Goal: Task Accomplishment & Management: Complete application form

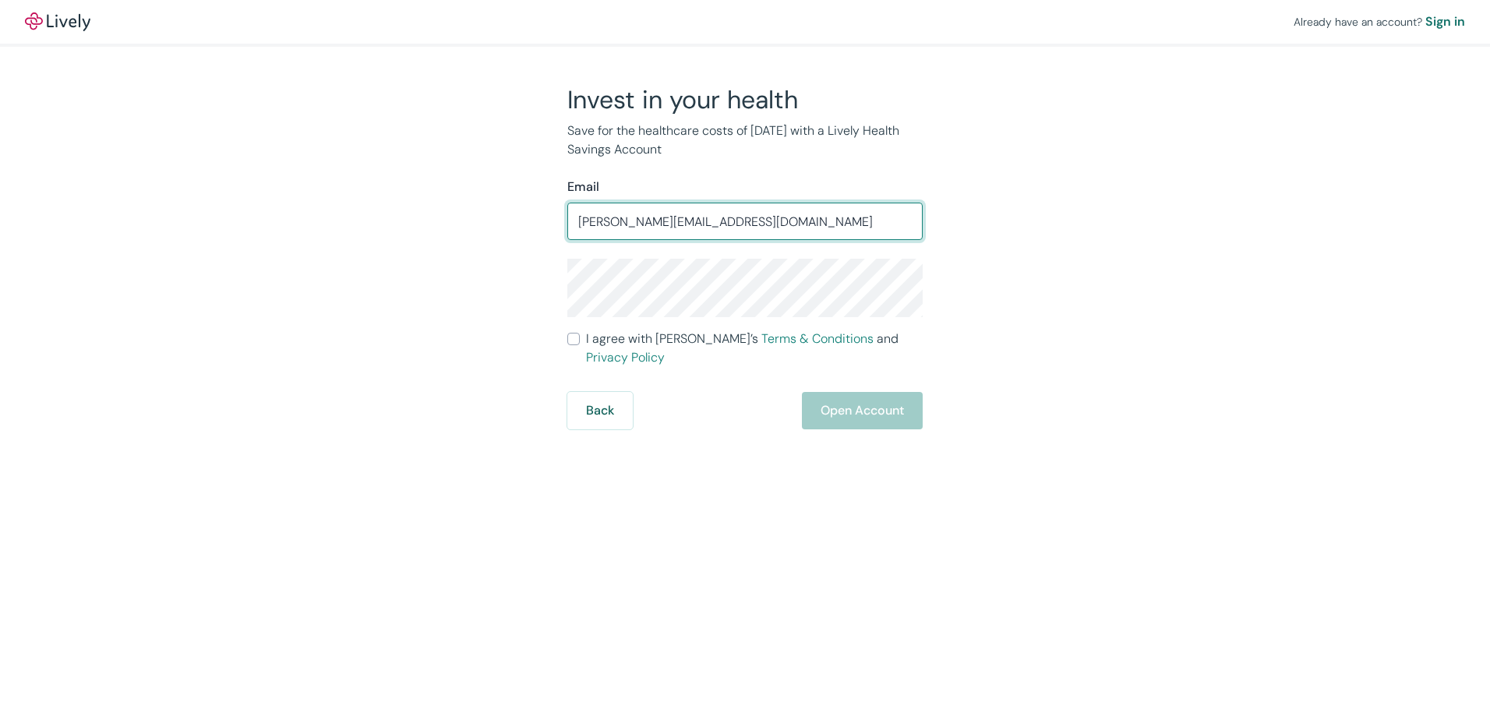
type input "vincent@velendo.com"
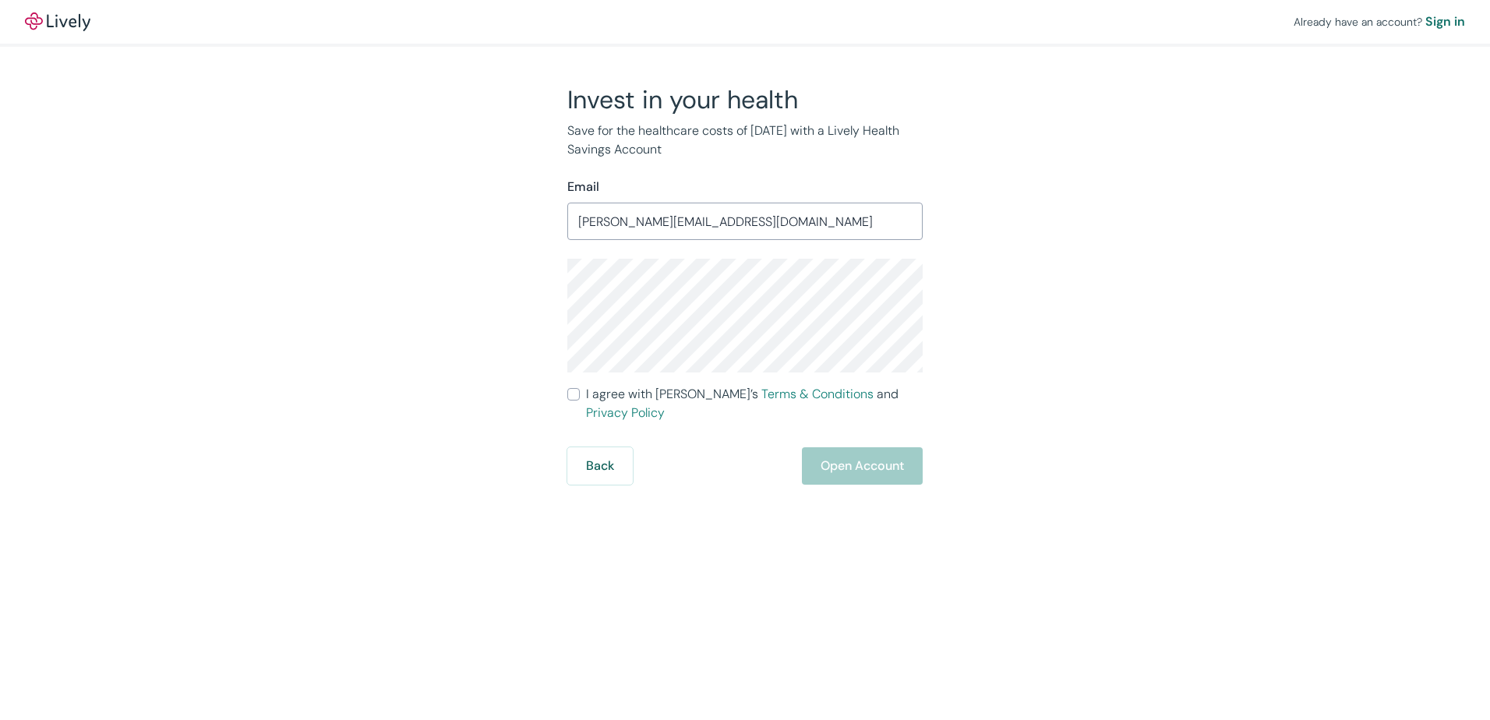
click at [578, 391] on input "I agree with Lively’s Terms & Conditions and Privacy Policy" at bounding box center [573, 394] width 12 height 12
checkbox input "true"
click at [863, 447] on button "Open Account" at bounding box center [862, 465] width 121 height 37
